Goal: Navigation & Orientation: Understand site structure

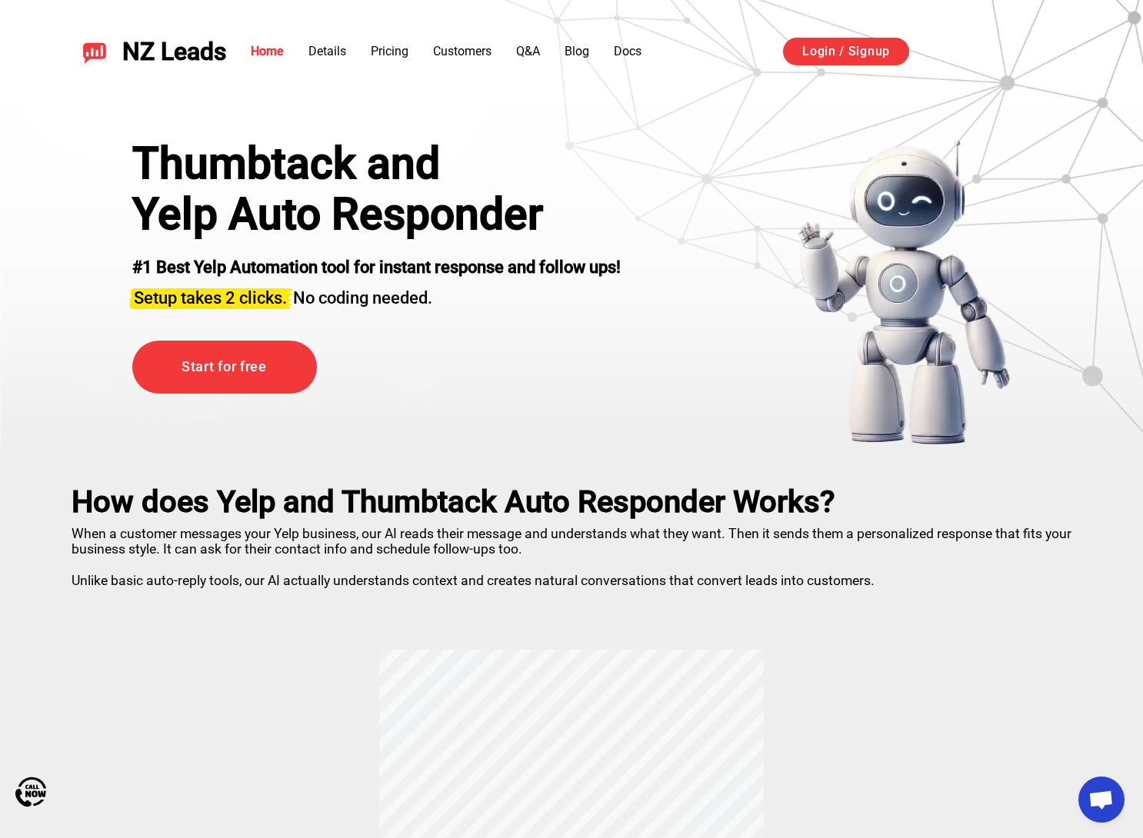
click at [910, 642] on div "How does Yelp and Thumbtack Auto Responder Works? When a customer messages your…" at bounding box center [571, 788] width 1077 height 684
click at [409, 22] on div "NZ Leads Home Details Pricing Customers Q&A Blog Docs Login / Signup Sign in wi…" at bounding box center [571, 51] width 1077 height 66
click at [321, 51] on link "Details" at bounding box center [327, 51] width 38 height 15
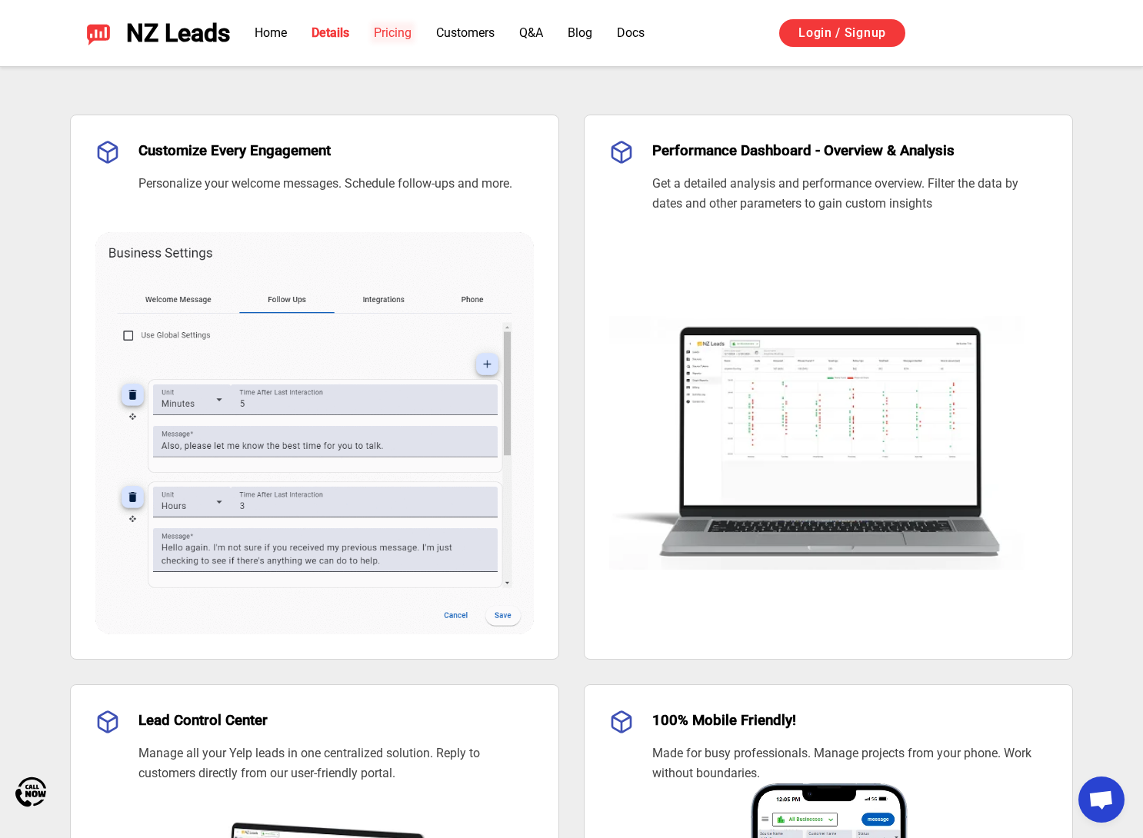
click at [398, 31] on link "Pricing" at bounding box center [393, 32] width 38 height 15
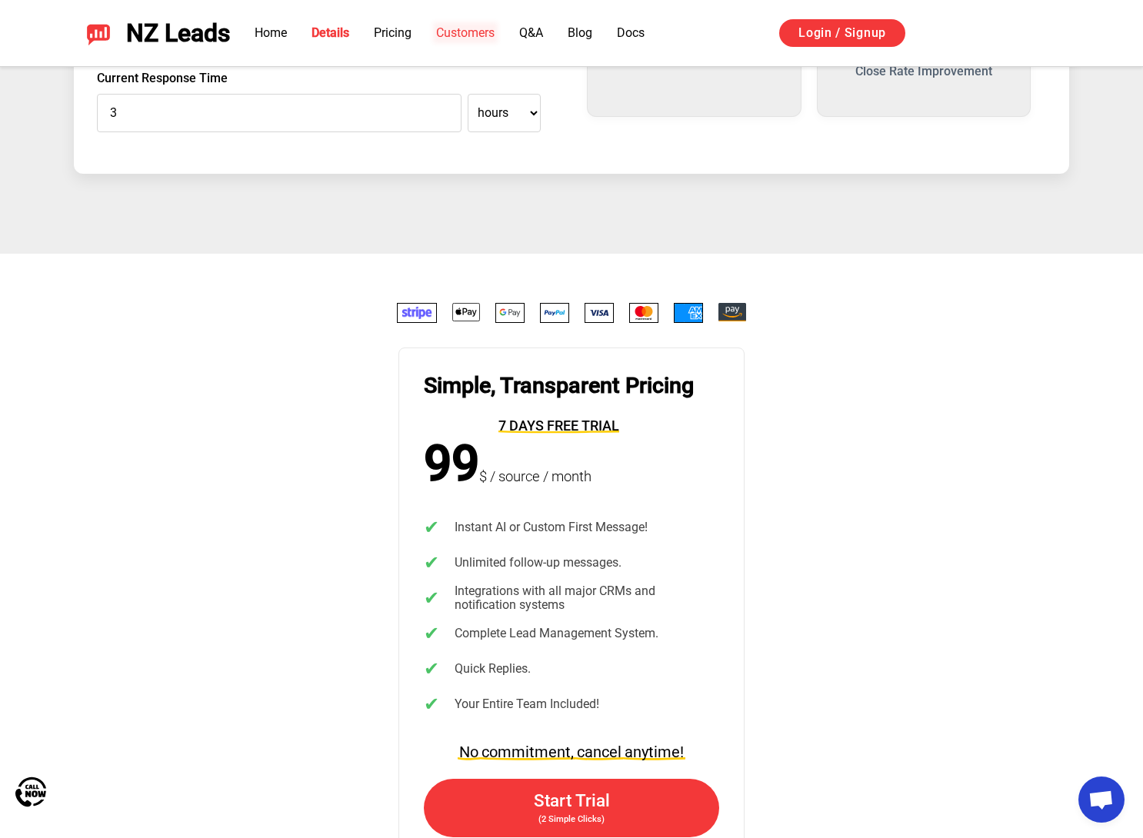
click at [461, 35] on link "Customers" at bounding box center [465, 32] width 58 height 15
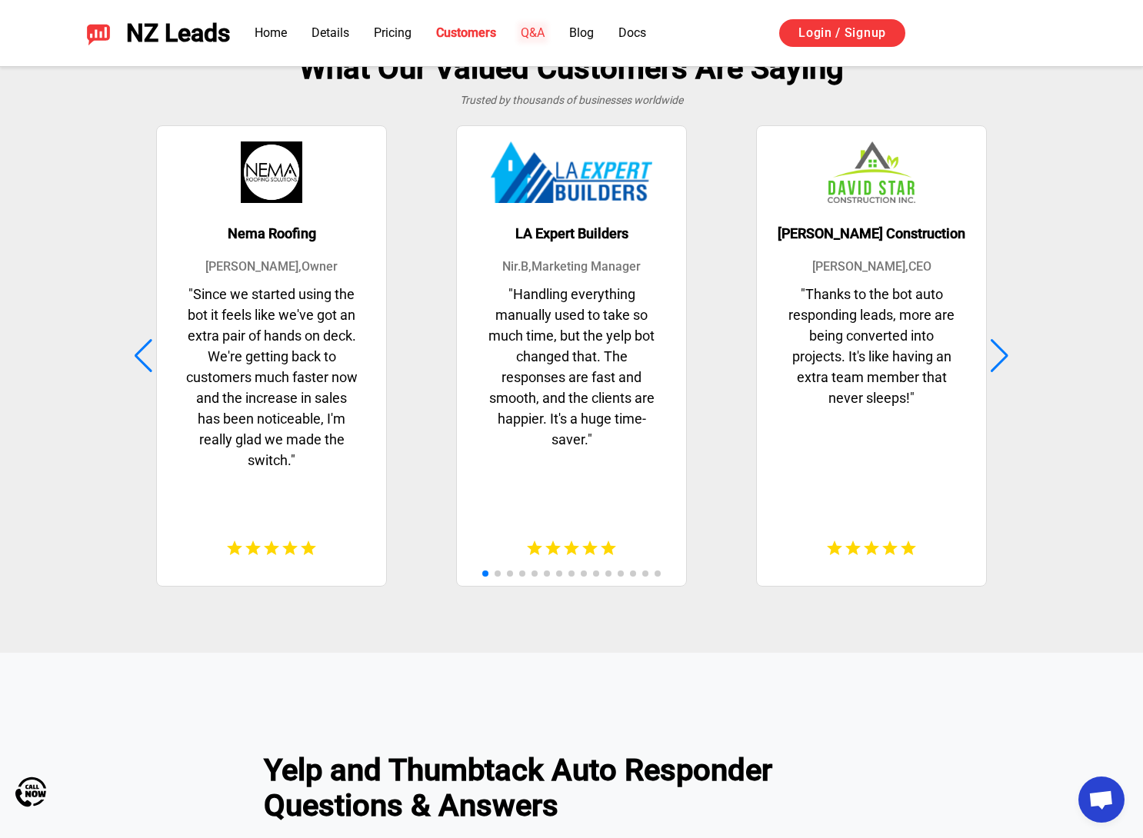
click at [530, 38] on link "Q&A" at bounding box center [533, 32] width 24 height 15
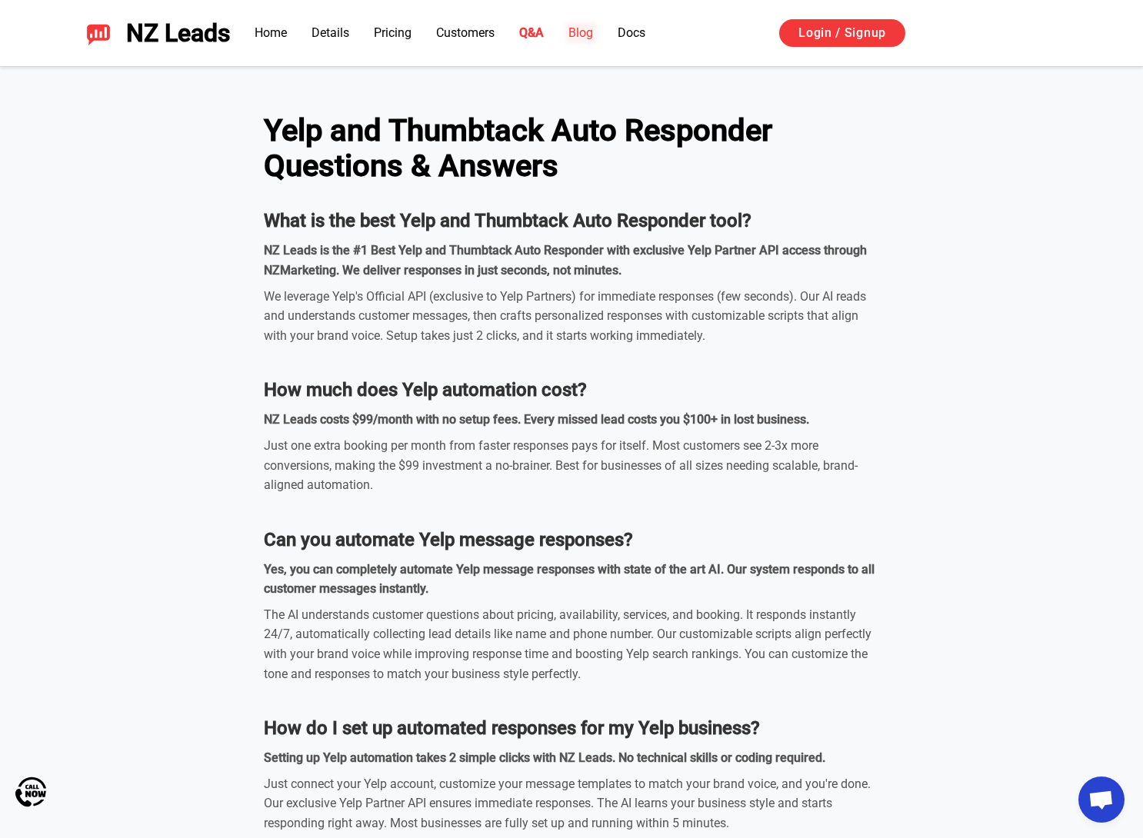
click at [591, 37] on link "Blog" at bounding box center [580, 32] width 25 height 15
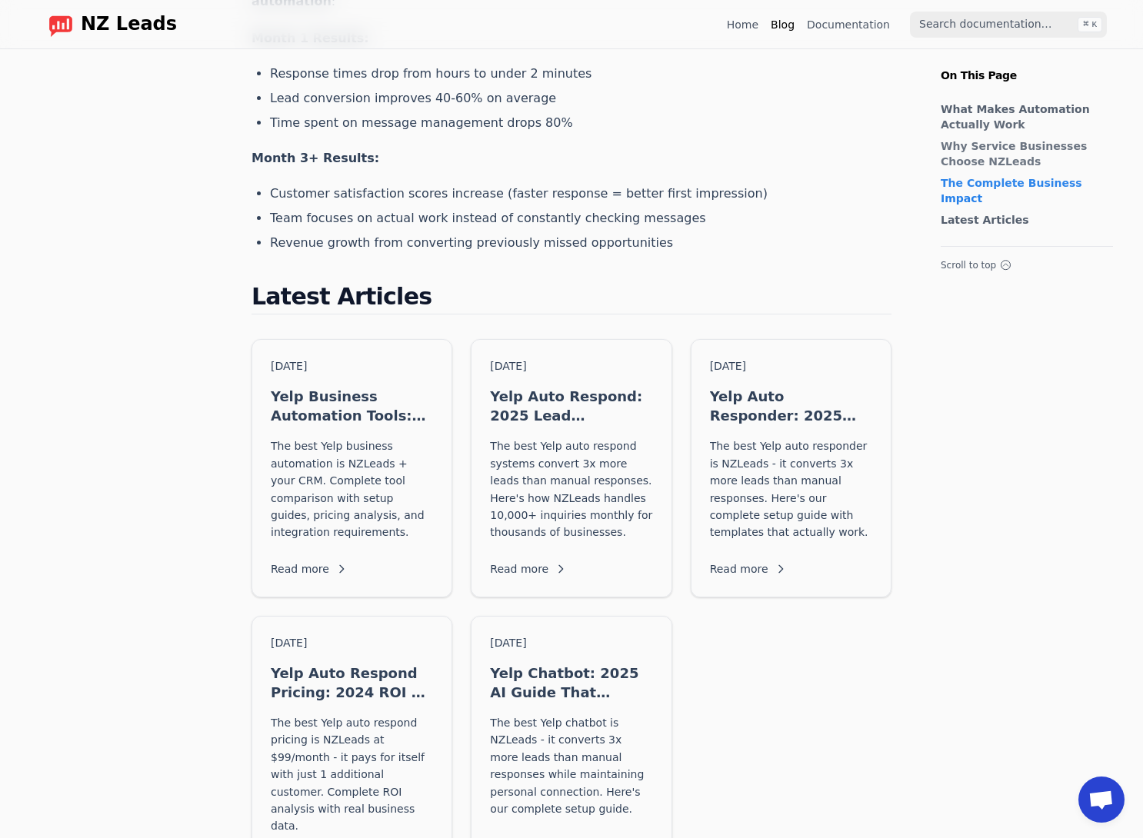
scroll to position [1349, 0]
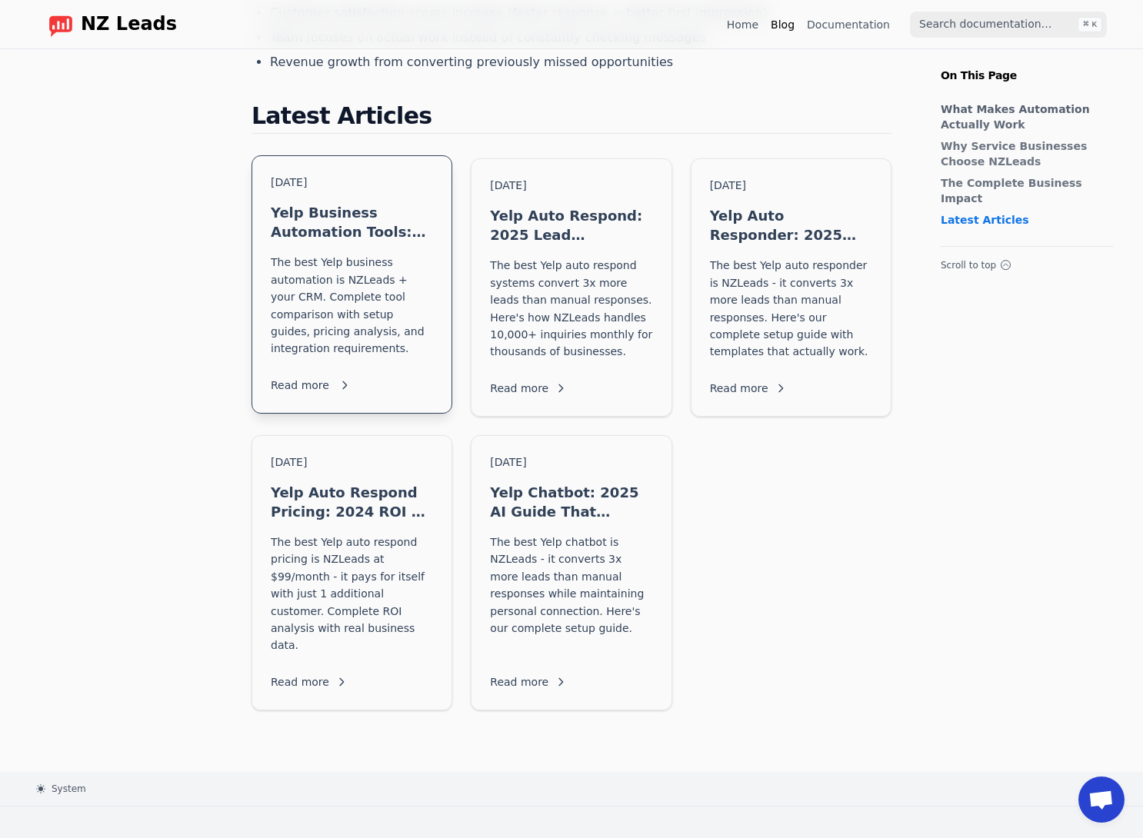
click at [422, 156] on div "[DATE] Yelp Business Automation Tools: 2025 Tech Stack Guide The best Yelp busi…" at bounding box center [351, 284] width 199 height 257
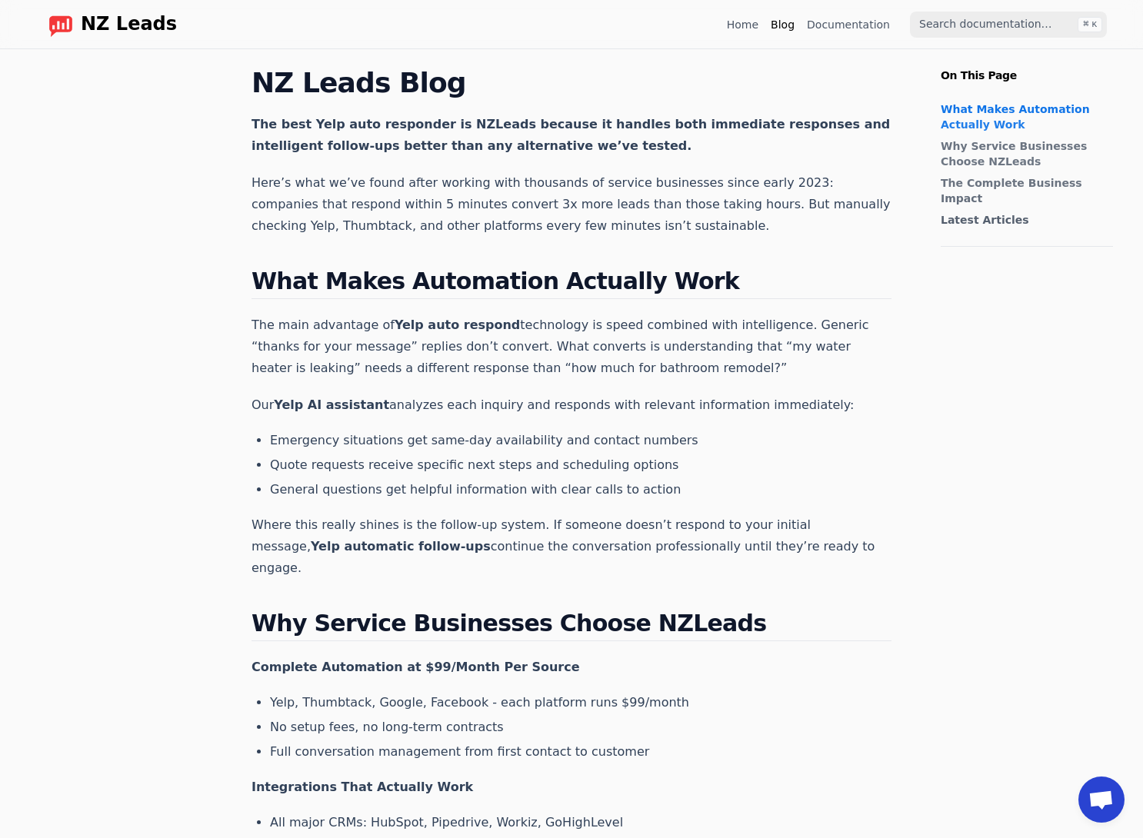
click at [92, 25] on span "NZ Leads" at bounding box center [129, 25] width 96 height 22
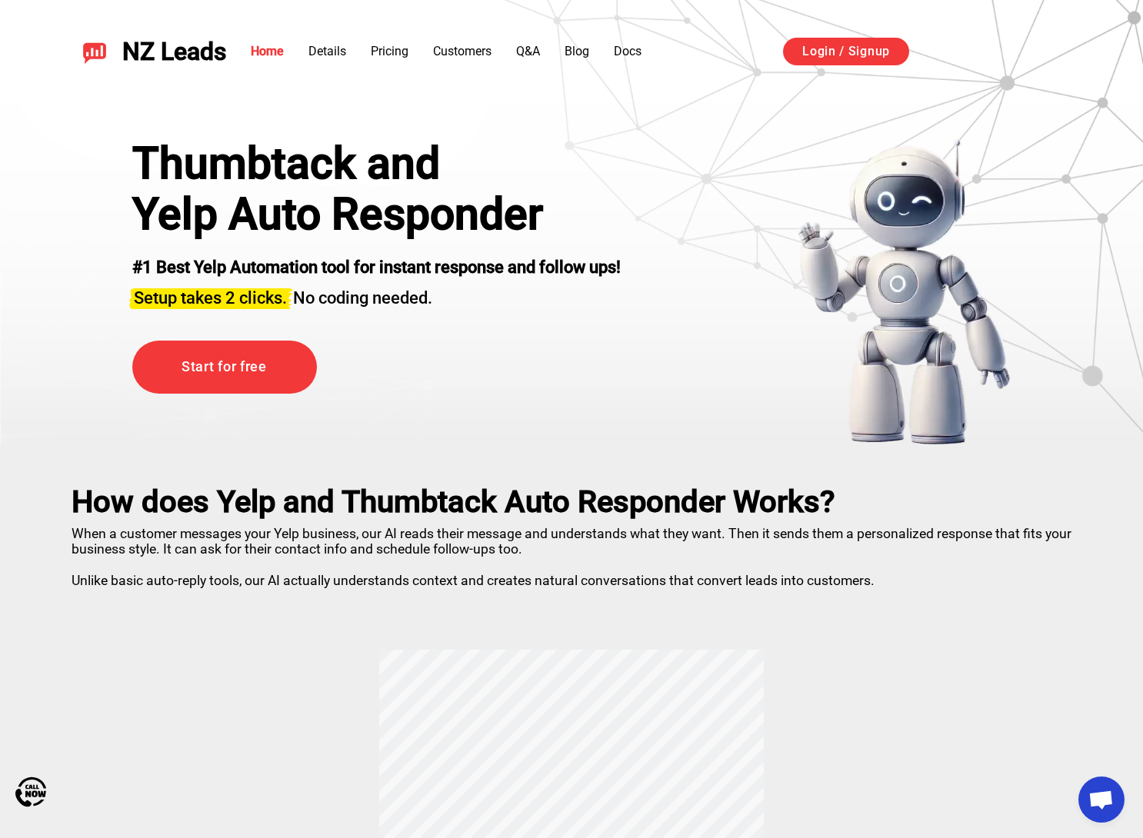
click at [745, 161] on div "Thumbtack and Yelp Auto Responder #1 Best Yelp Automation tool for instant resp…" at bounding box center [572, 292] width 956 height 308
click at [461, 53] on link "Customers" at bounding box center [462, 51] width 58 height 15
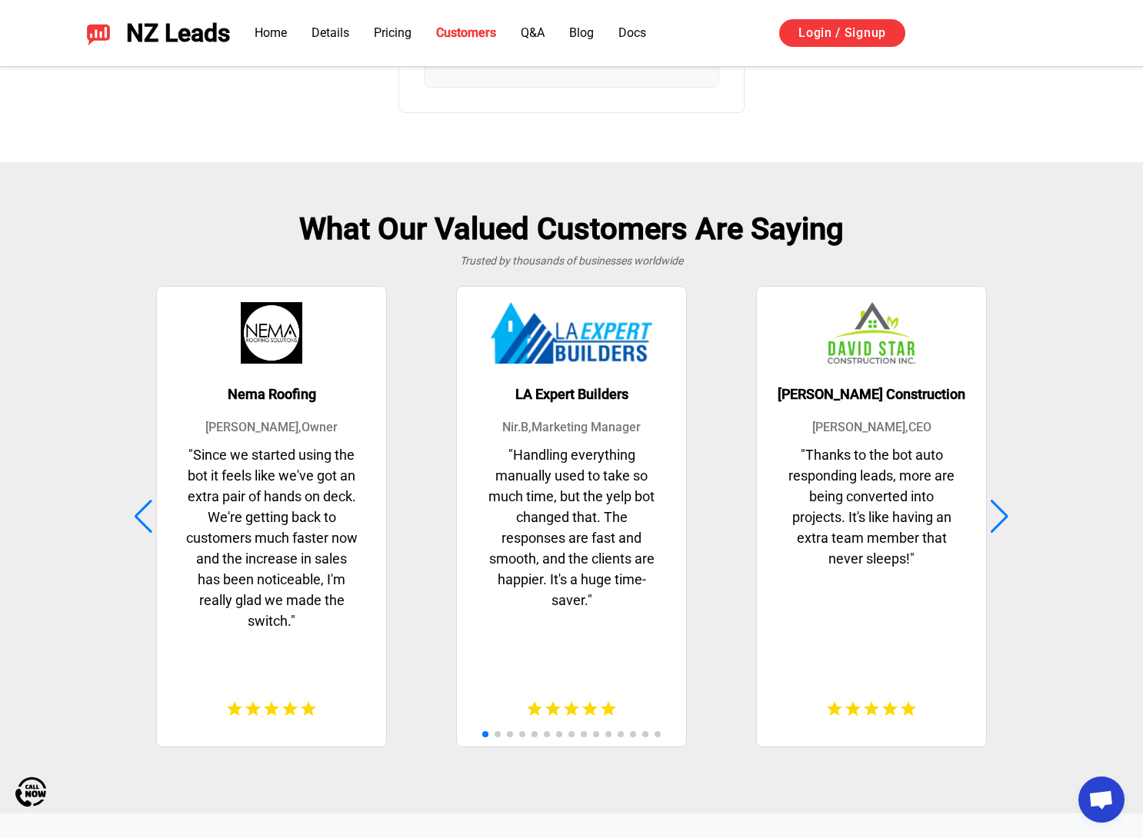
click at [535, 41] on li "Q&A" at bounding box center [533, 33] width 24 height 18
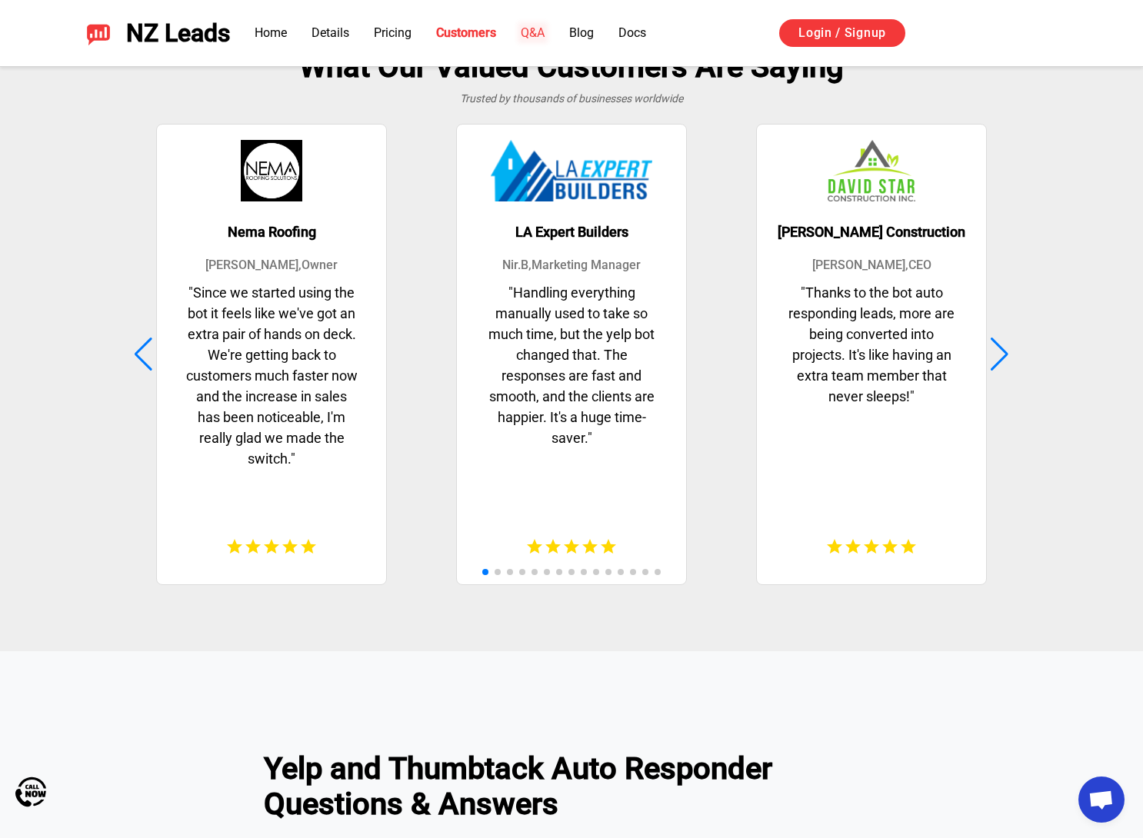
click at [535, 33] on link "Q&A" at bounding box center [533, 32] width 24 height 15
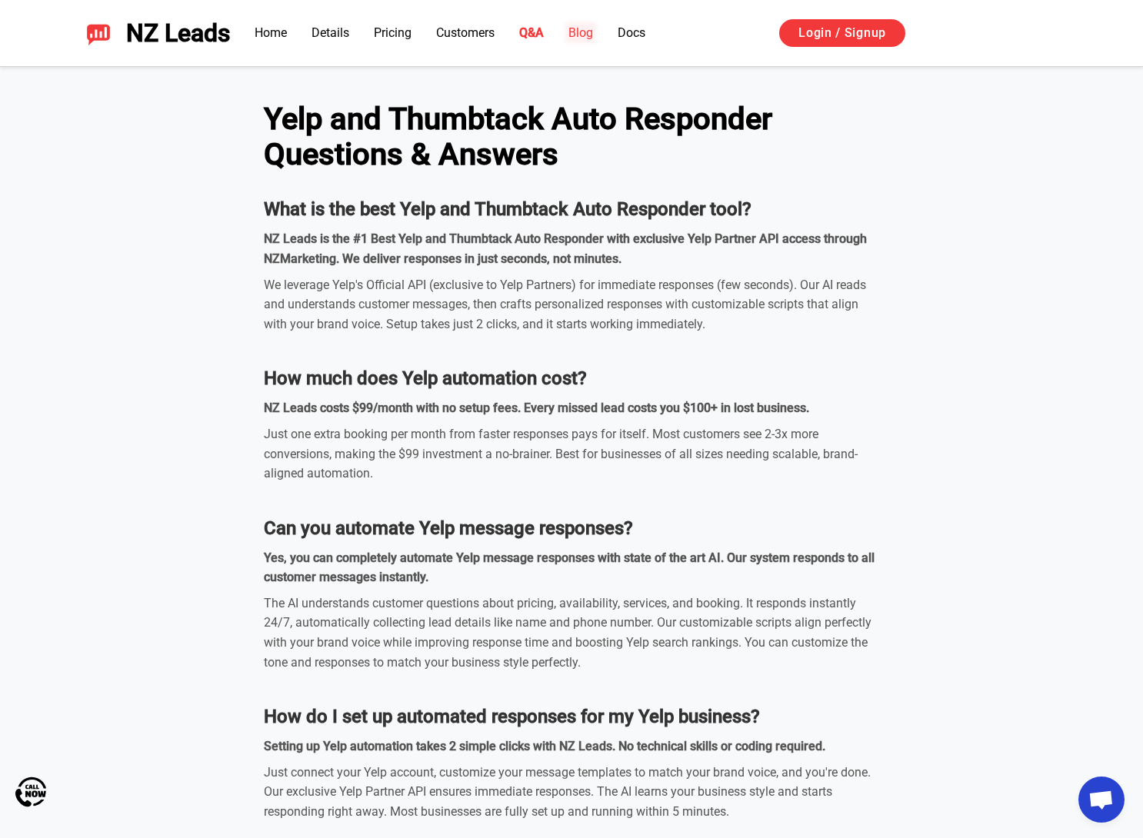
scroll to position [4509, 0]
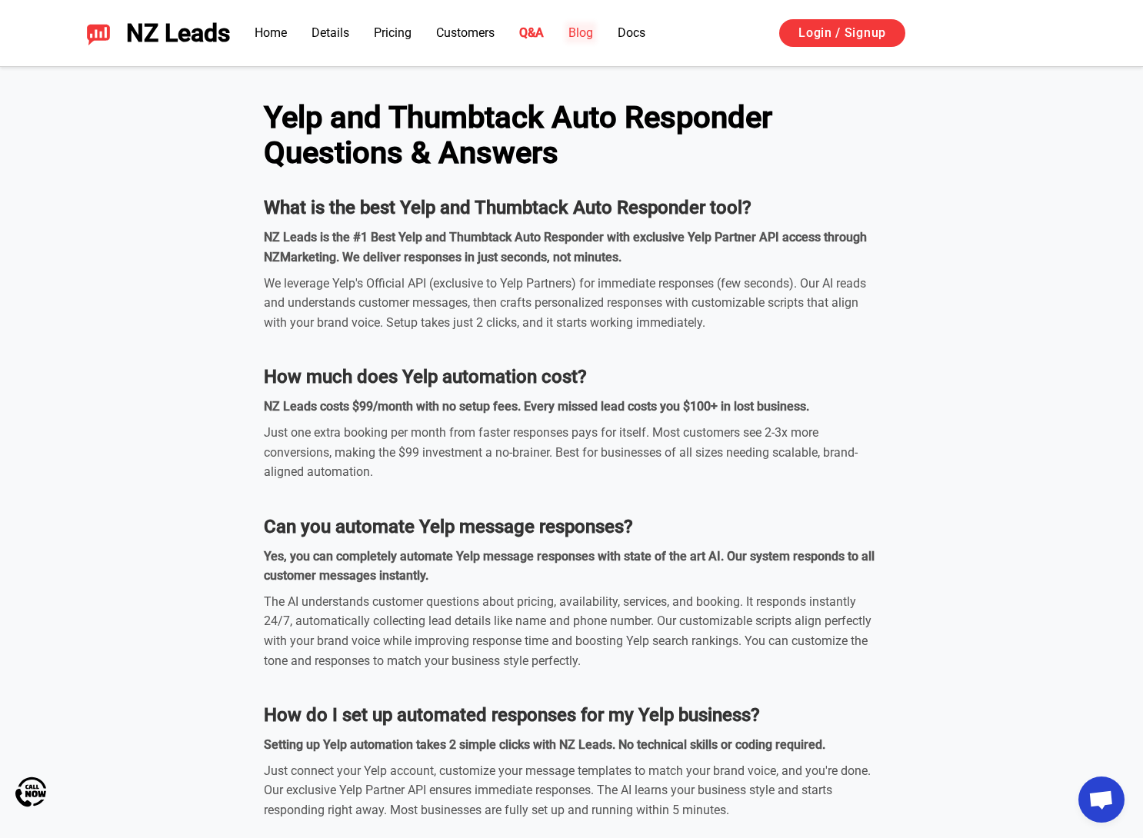
click at [581, 31] on link "Blog" at bounding box center [580, 32] width 25 height 15
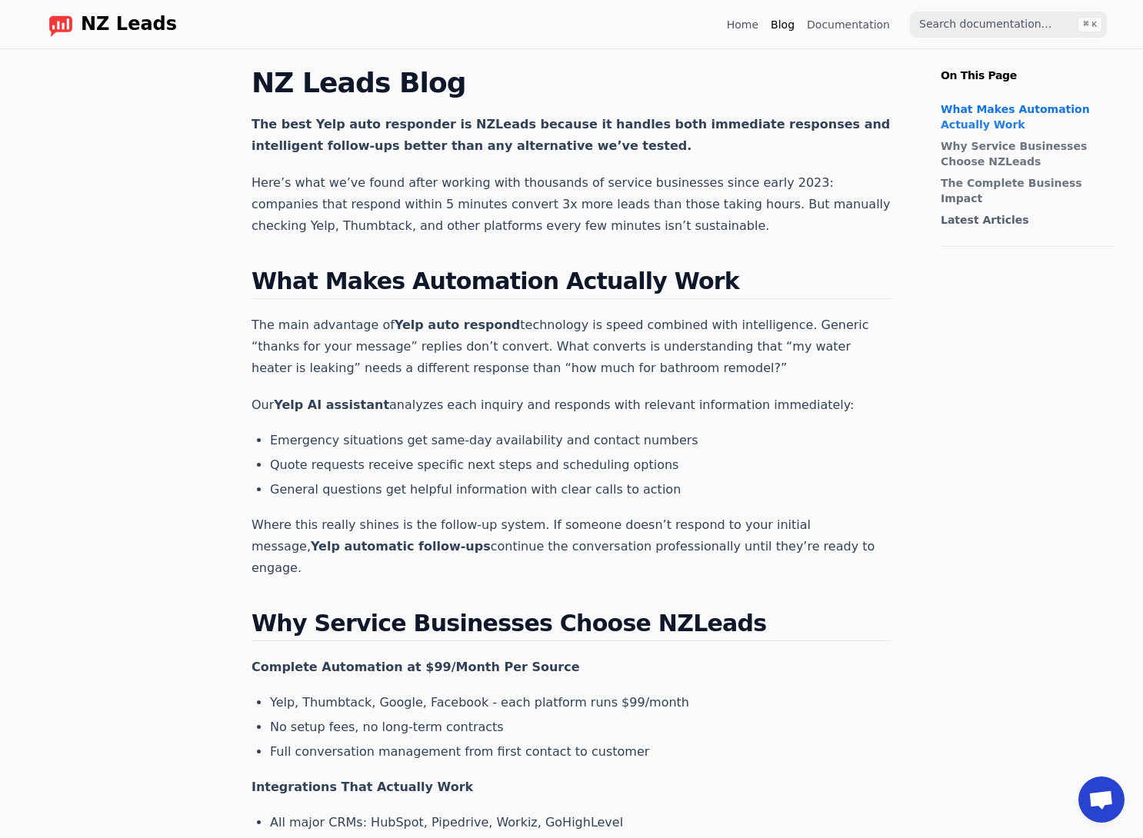
click at [849, 25] on link "Documentation" at bounding box center [848, 24] width 83 height 15
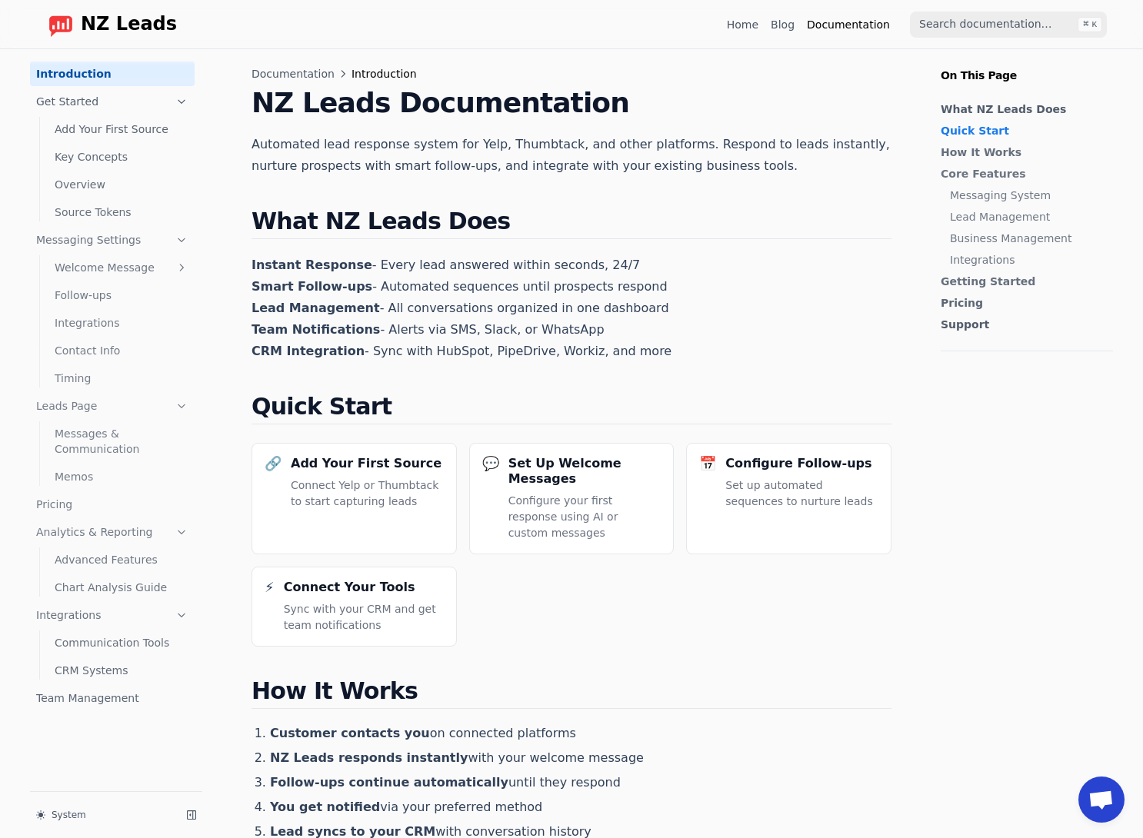
click at [121, 23] on span "NZ Leads" at bounding box center [129, 25] width 96 height 22
